Goal: Task Accomplishment & Management: Manage account settings

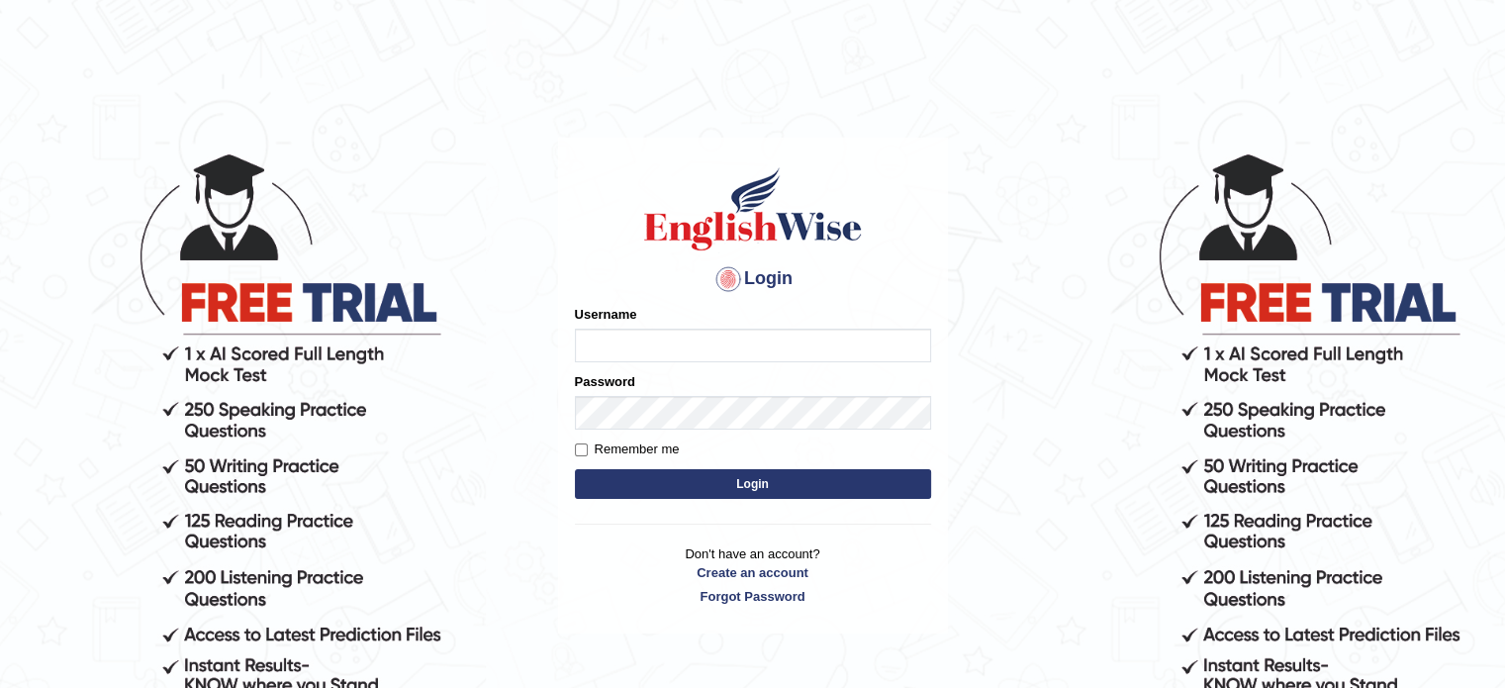
type input "Jaspar"
click at [635, 490] on button "Login" at bounding box center [753, 484] width 356 height 30
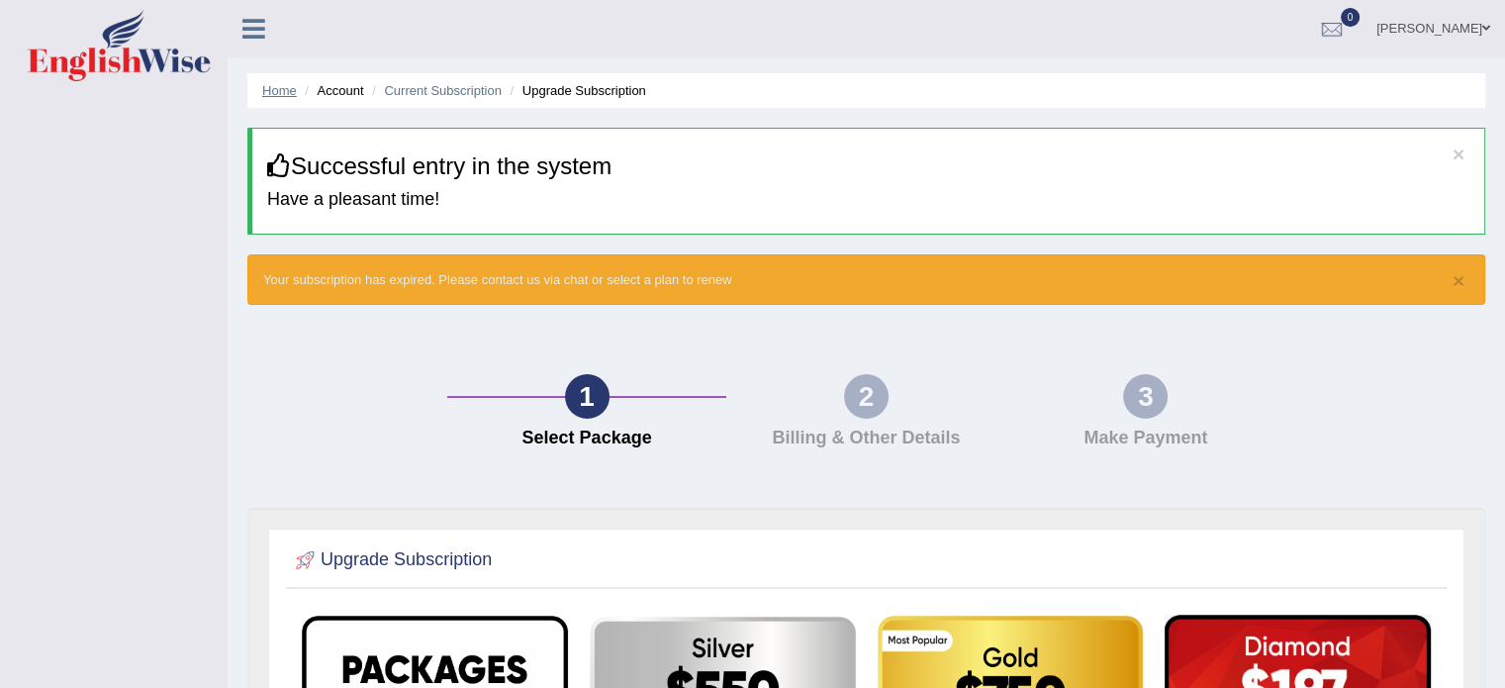
click at [281, 97] on link "Home" at bounding box center [279, 90] width 35 height 15
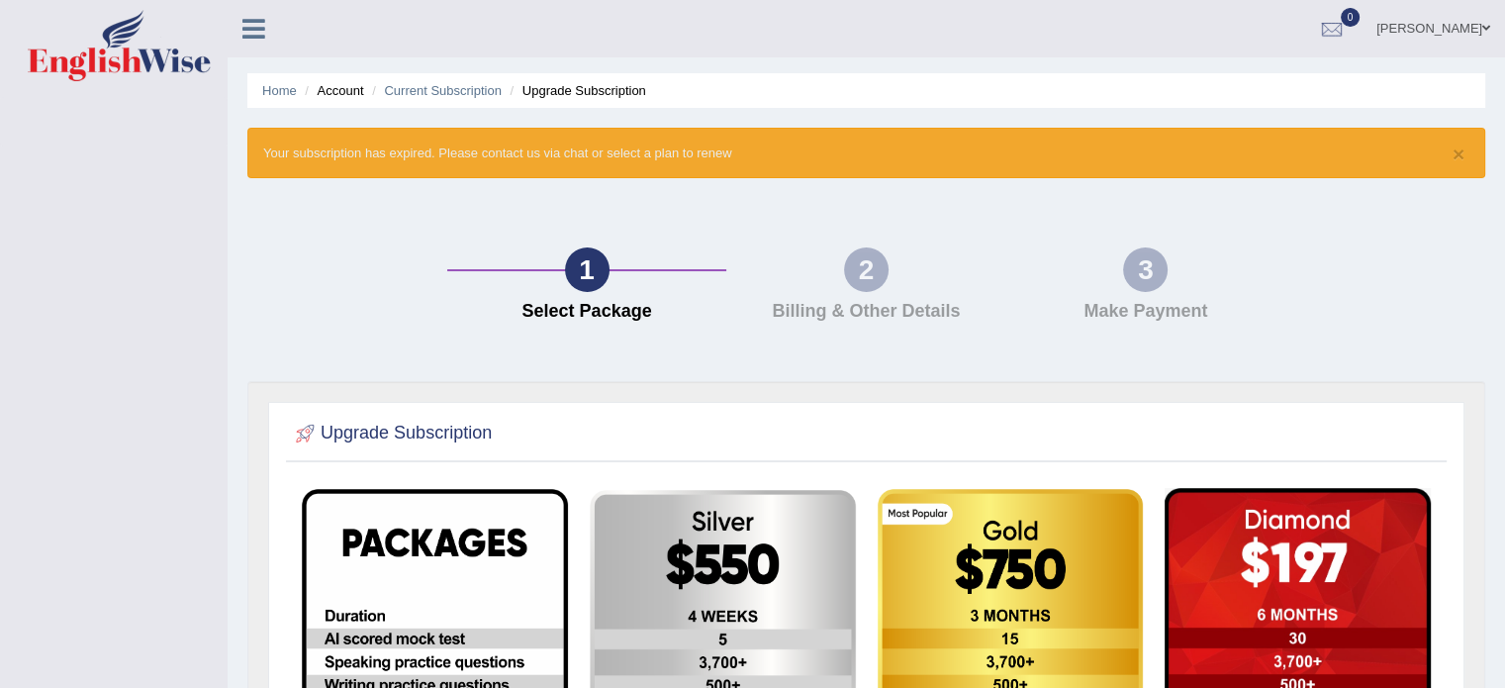
click at [261, 26] on icon at bounding box center [253, 29] width 23 height 26
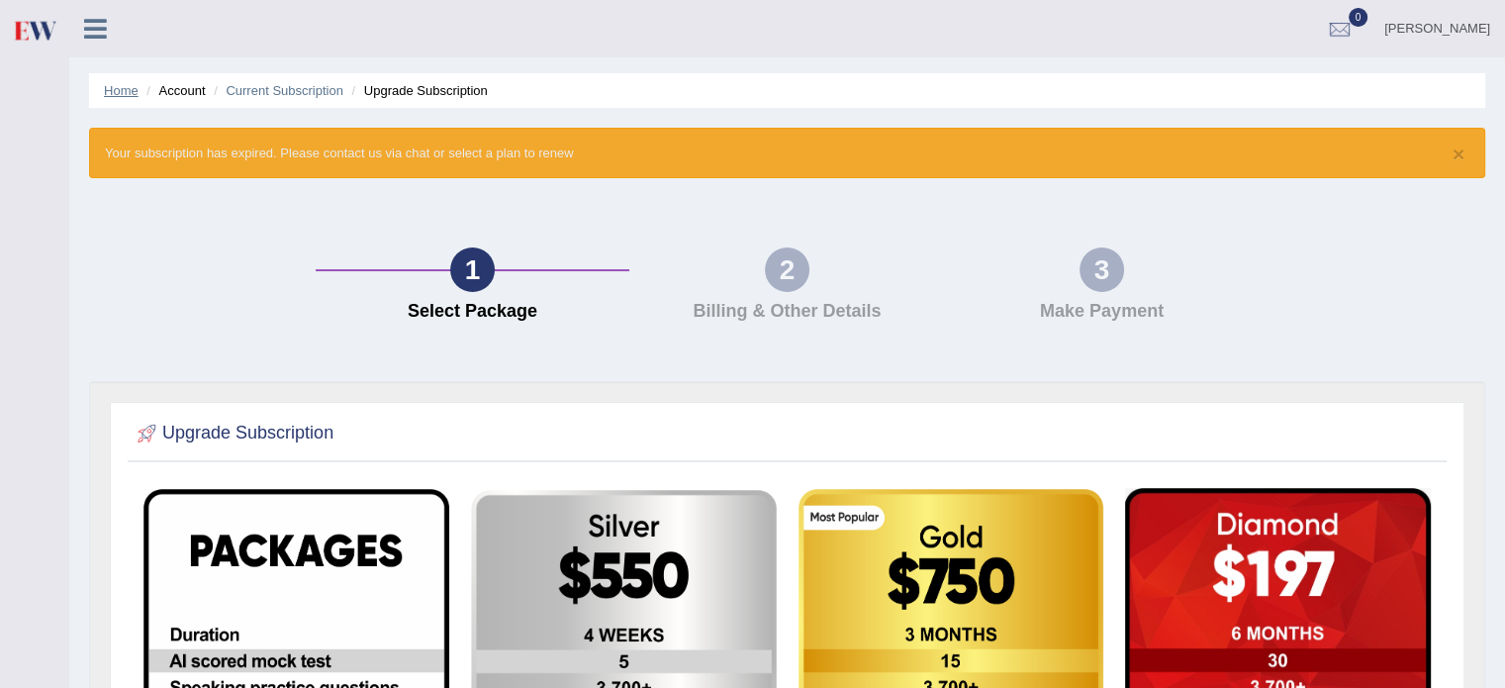
click at [122, 93] on link "Home" at bounding box center [121, 90] width 35 height 15
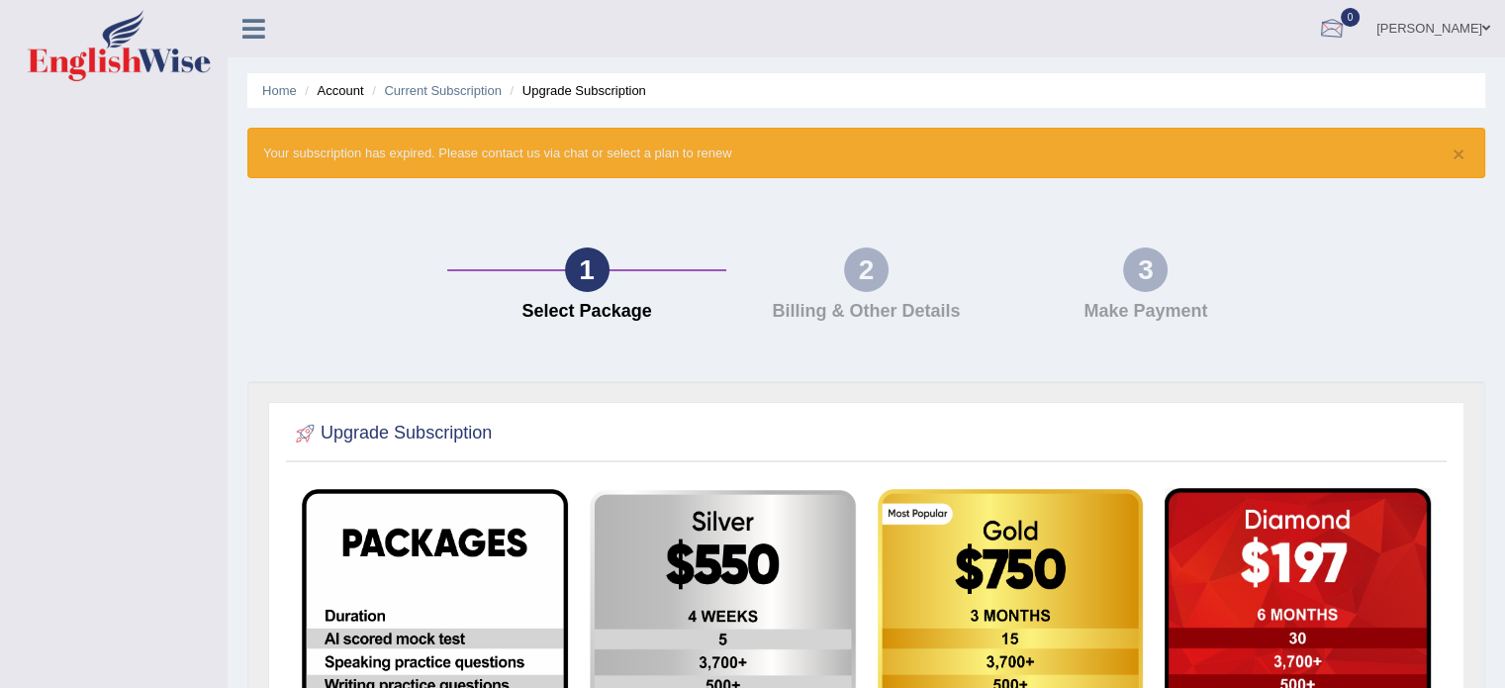
click at [1341, 38] on div at bounding box center [1332, 30] width 30 height 30
click at [1298, 100] on li "See All Alerts" at bounding box center [1213, 83] width 283 height 41
click at [1409, 25] on link "[PERSON_NAME]" at bounding box center [1433, 25] width 143 height 51
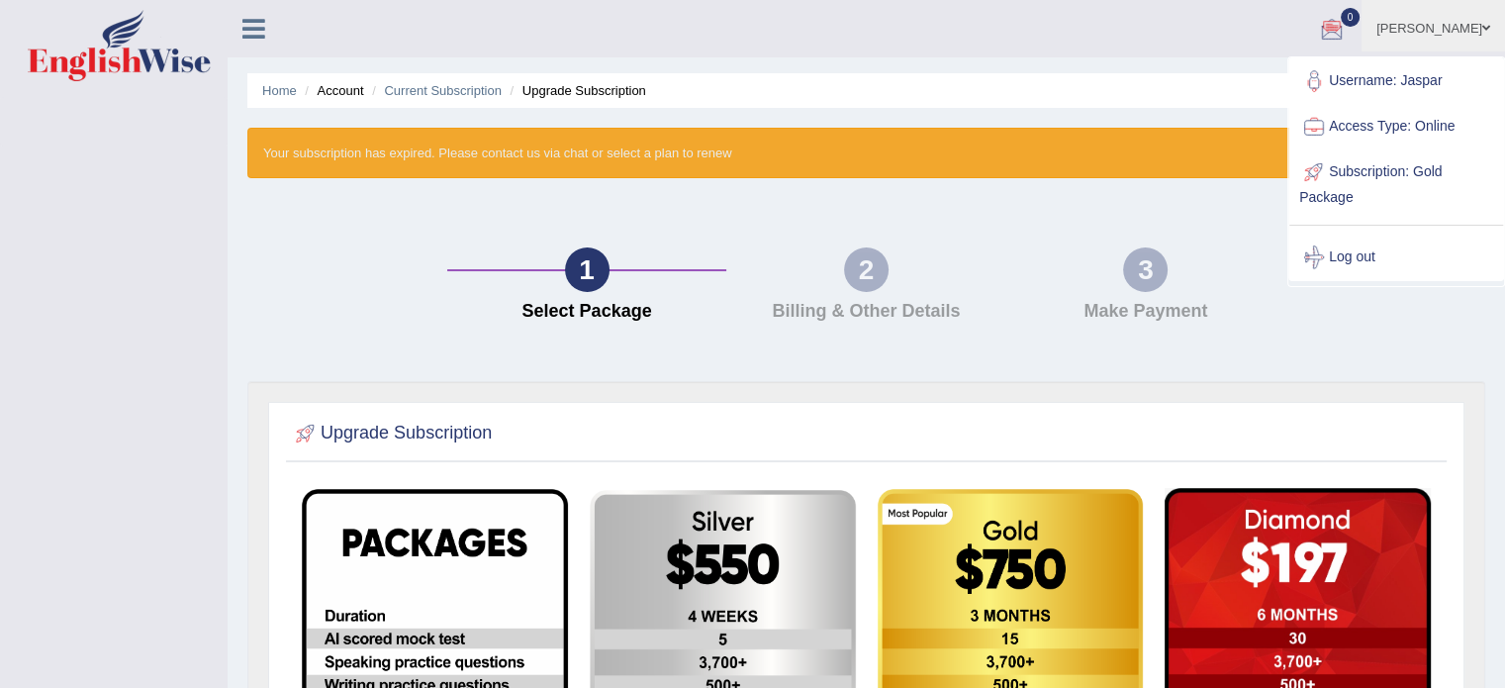
click at [1354, 122] on link "Access Type: Online" at bounding box center [1396, 127] width 214 height 46
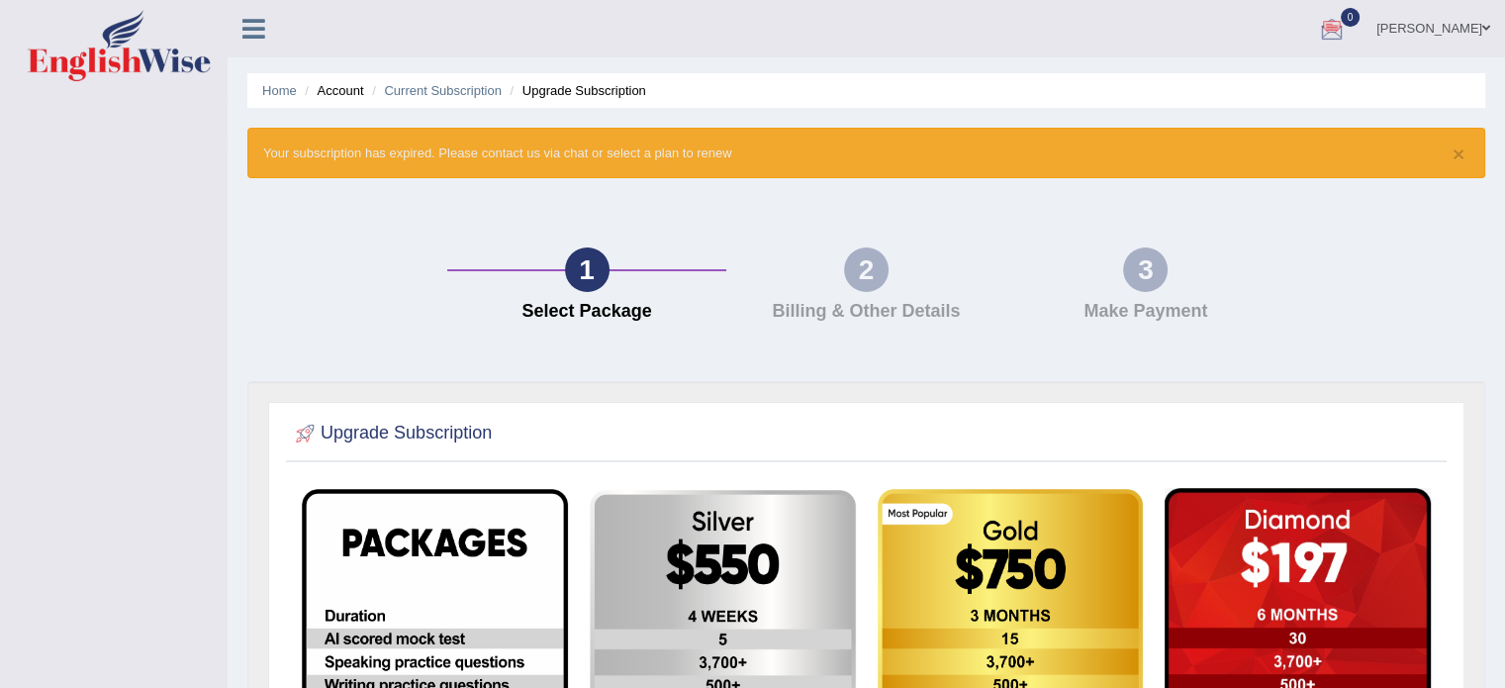
scroll to position [550, 0]
